Goal: Task Accomplishment & Management: Manage account settings

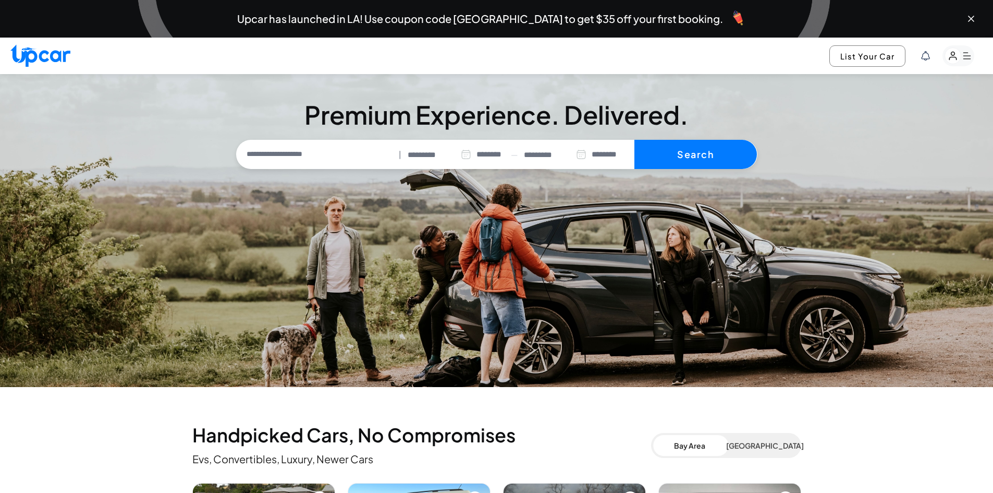
select select "********"
click at [965, 17] on div "Upcar has launched in LA! Use coupon code [GEOGRAPHIC_DATA] to get $35 off your…" at bounding box center [496, 18] width 976 height 33
click at [973, 14] on icon "Close banner" at bounding box center [971, 19] width 10 height 10
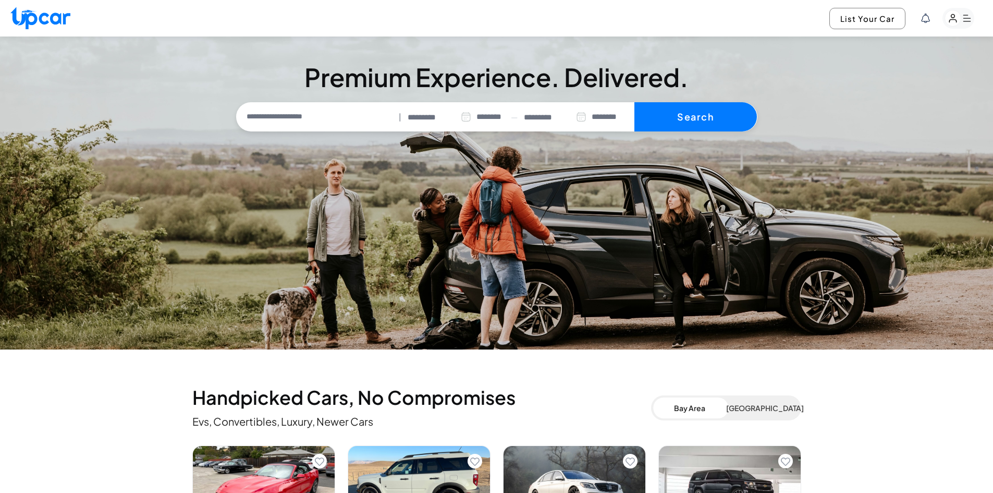
click at [963, 22] on rect "button" at bounding box center [958, 18] width 32 height 21
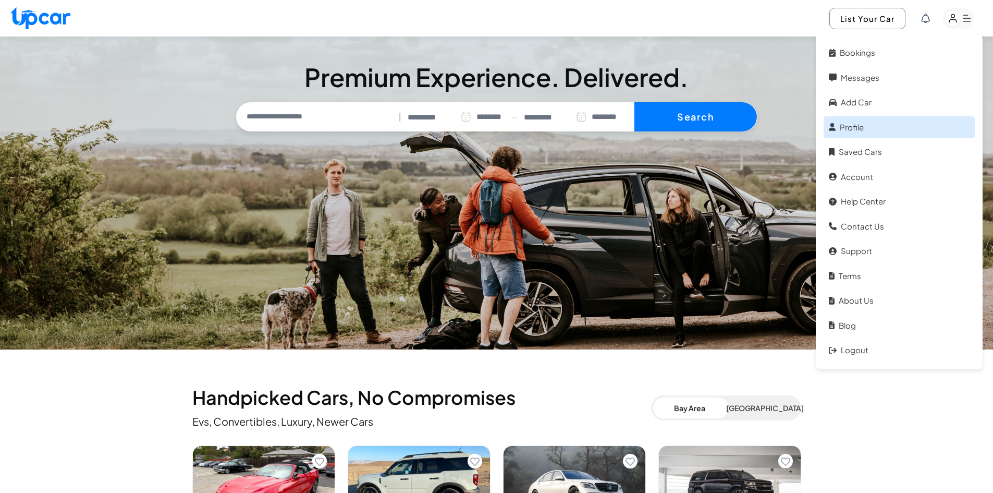
click at [869, 134] on link "Profile" at bounding box center [899, 127] width 151 height 22
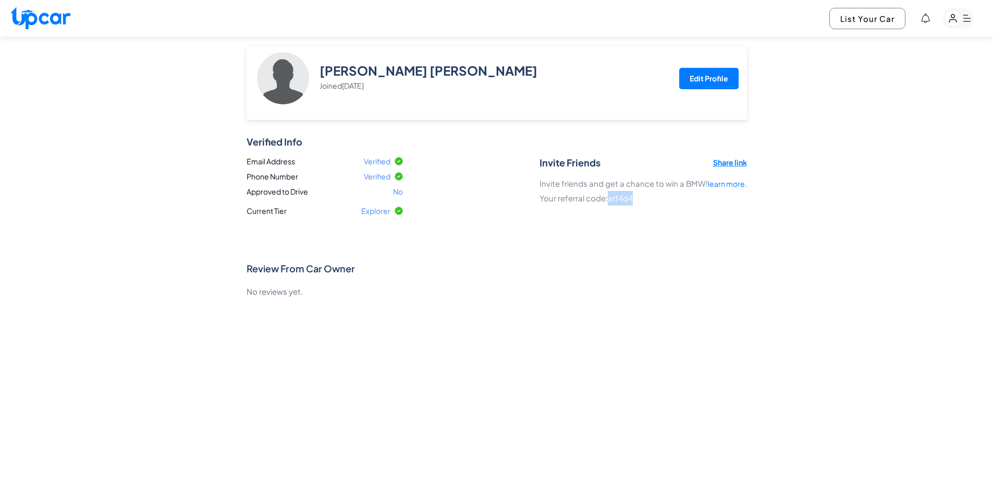
drag, startPoint x: 636, startPoint y: 197, endPoint x: 612, endPoint y: 197, distance: 24.5
click at [612, 197] on span "arf4d4" at bounding box center [620, 198] width 25 height 10
copy span "arf4d4"
click at [675, 233] on div "Verified Info Email Address Verified Phone Number Verified Approved to Drive No…" at bounding box center [497, 217] width 500 height 163
click at [620, 197] on span "arf4d4" at bounding box center [620, 198] width 25 height 10
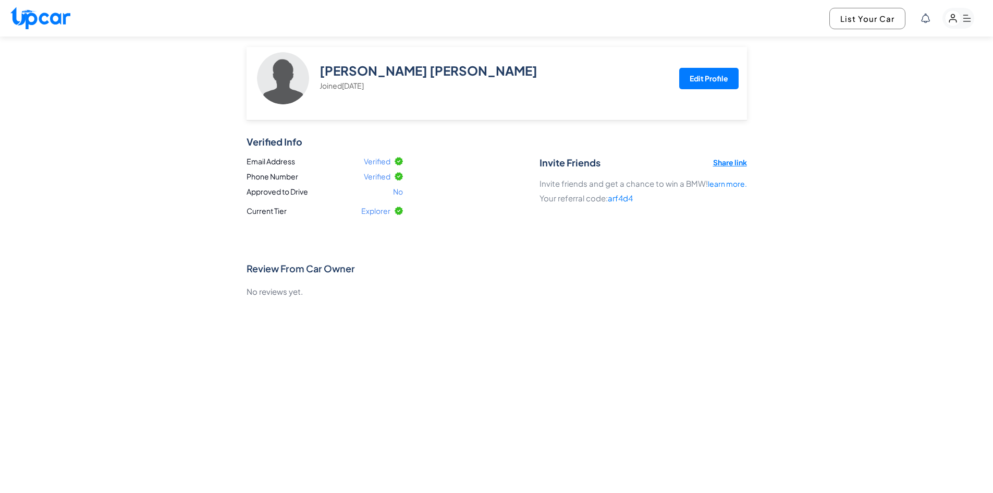
click at [622, 198] on span "arf4d4" at bounding box center [620, 198] width 25 height 10
click at [700, 194] on p "Invite friends and get a chance to win a BMW! learn more. Your referral code: a…" at bounding box center [642, 190] width 207 height 29
click at [739, 166] on div "Share link" at bounding box center [730, 166] width 34 height 19
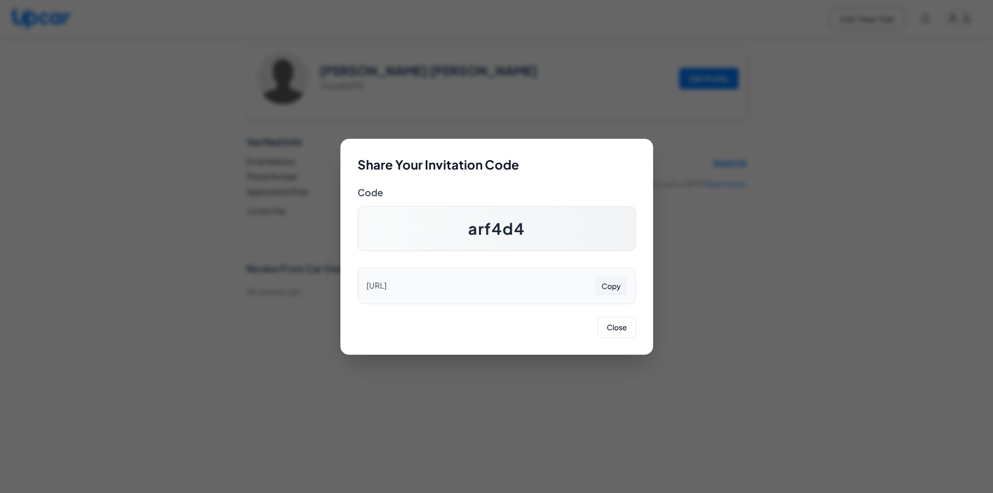
click at [494, 217] on div "arf4d4" at bounding box center [497, 228] width 278 height 45
click at [495, 232] on span "arf4d4" at bounding box center [497, 228] width 252 height 19
copy span "arf4d4"
click at [561, 193] on h3 "Code" at bounding box center [497, 192] width 278 height 15
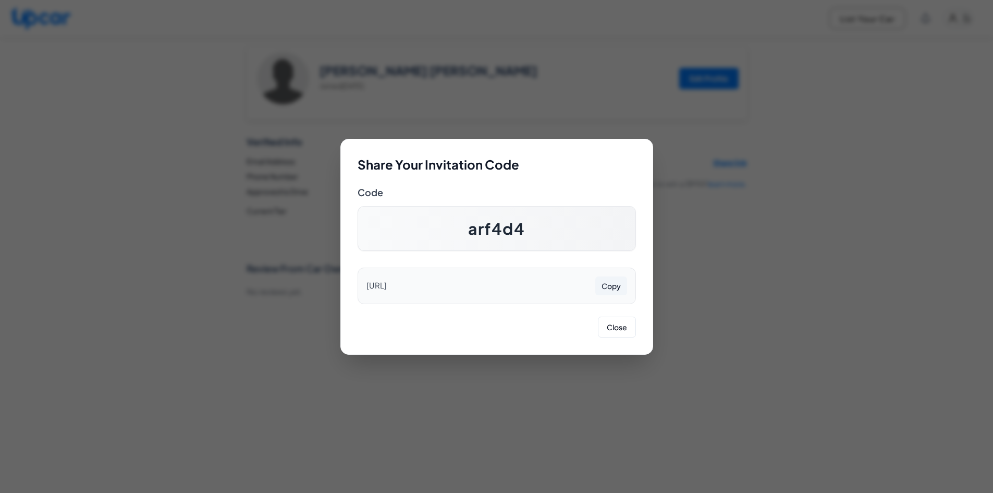
click at [811, 108] on div "Share Your Invitation Code Code arf4d4 [URL] Copy Close" at bounding box center [496, 246] width 993 height 493
click at [603, 325] on button "Close" at bounding box center [617, 326] width 38 height 21
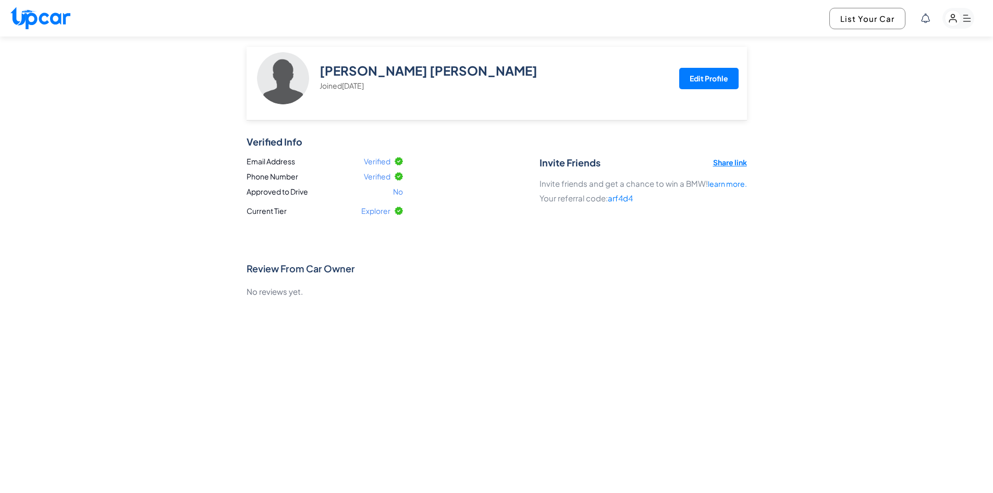
click at [35, 17] on img at bounding box center [40, 18] width 60 height 22
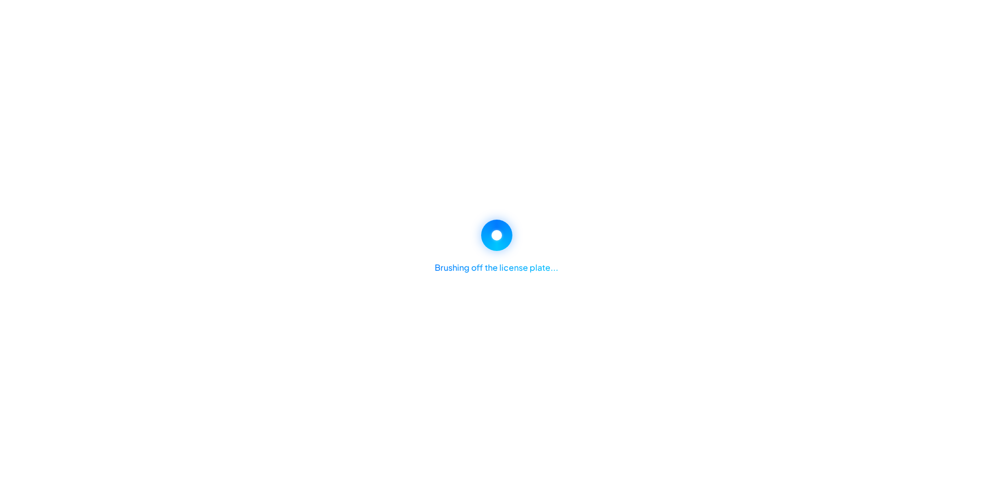
select select "********"
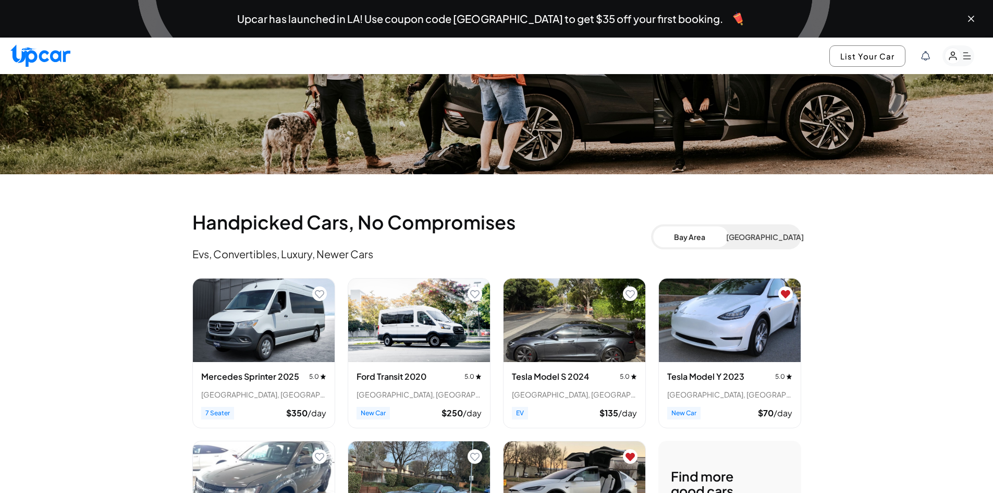
scroll to position [208, 0]
